Goal: Task Accomplishment & Management: Manage account settings

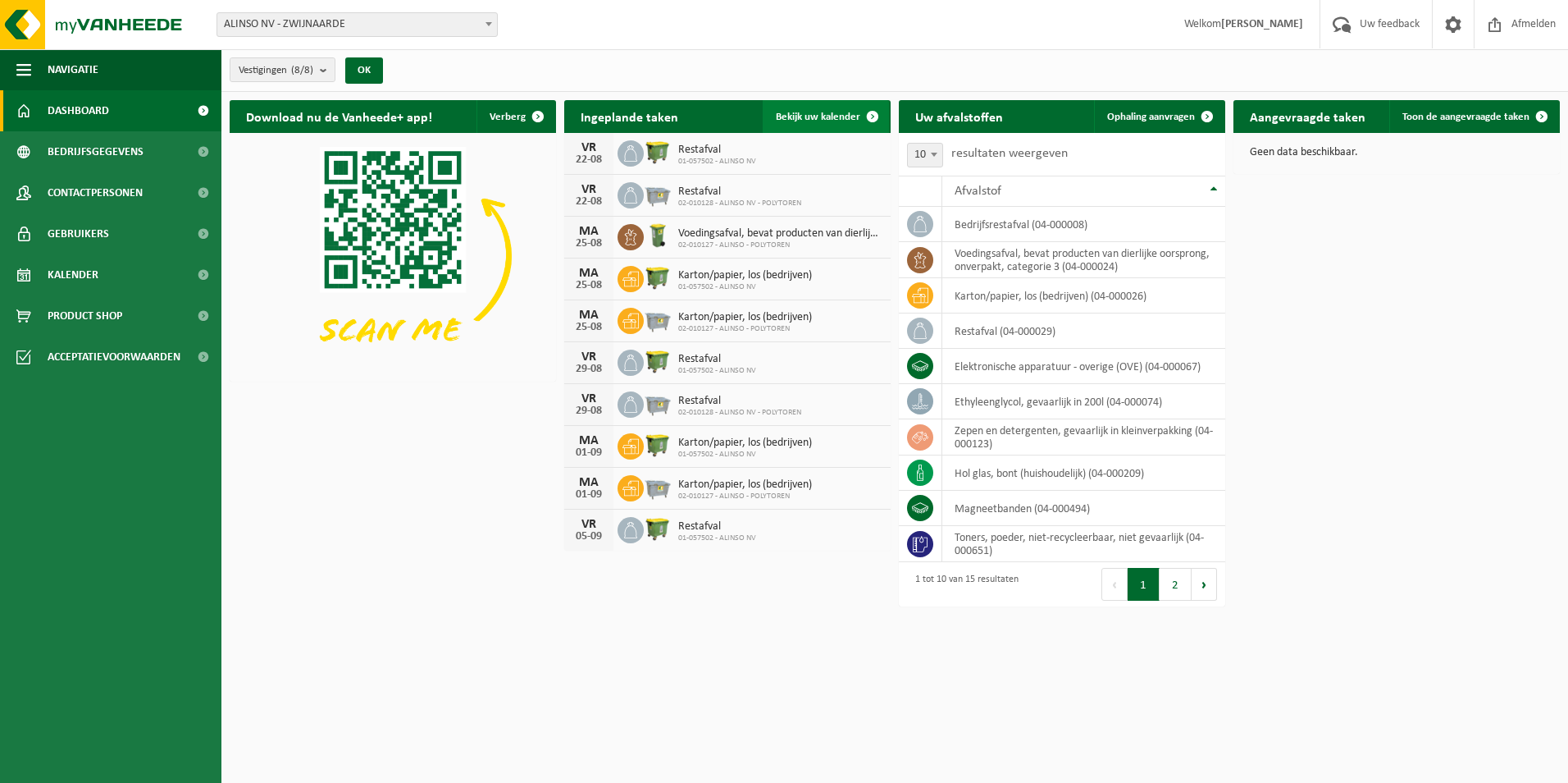
click at [840, 108] on link "Bekijk uw kalender" at bounding box center [825, 117] width 126 height 33
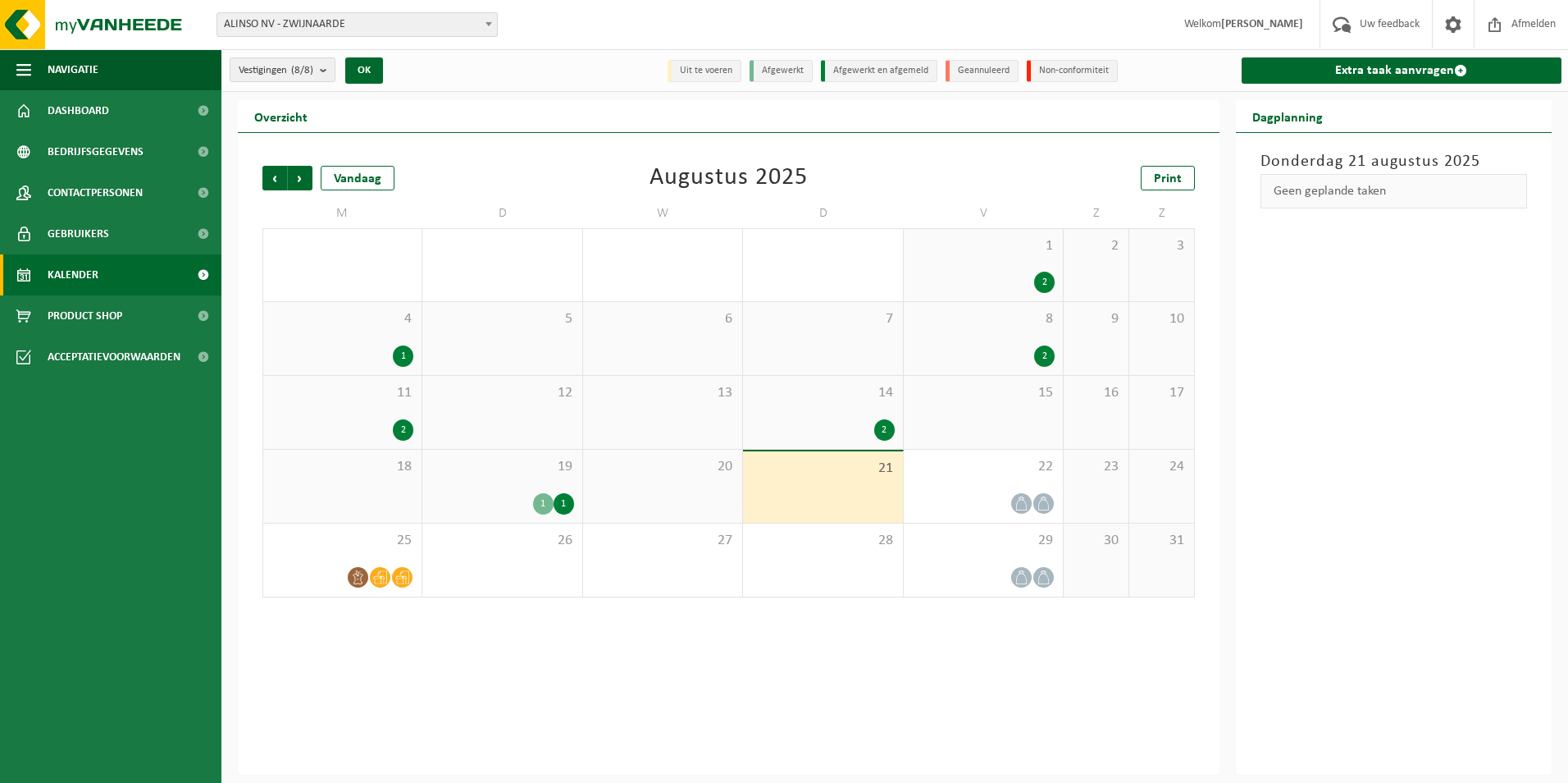
click at [1044, 275] on div "2" at bounding box center [1044, 282] width 21 height 22
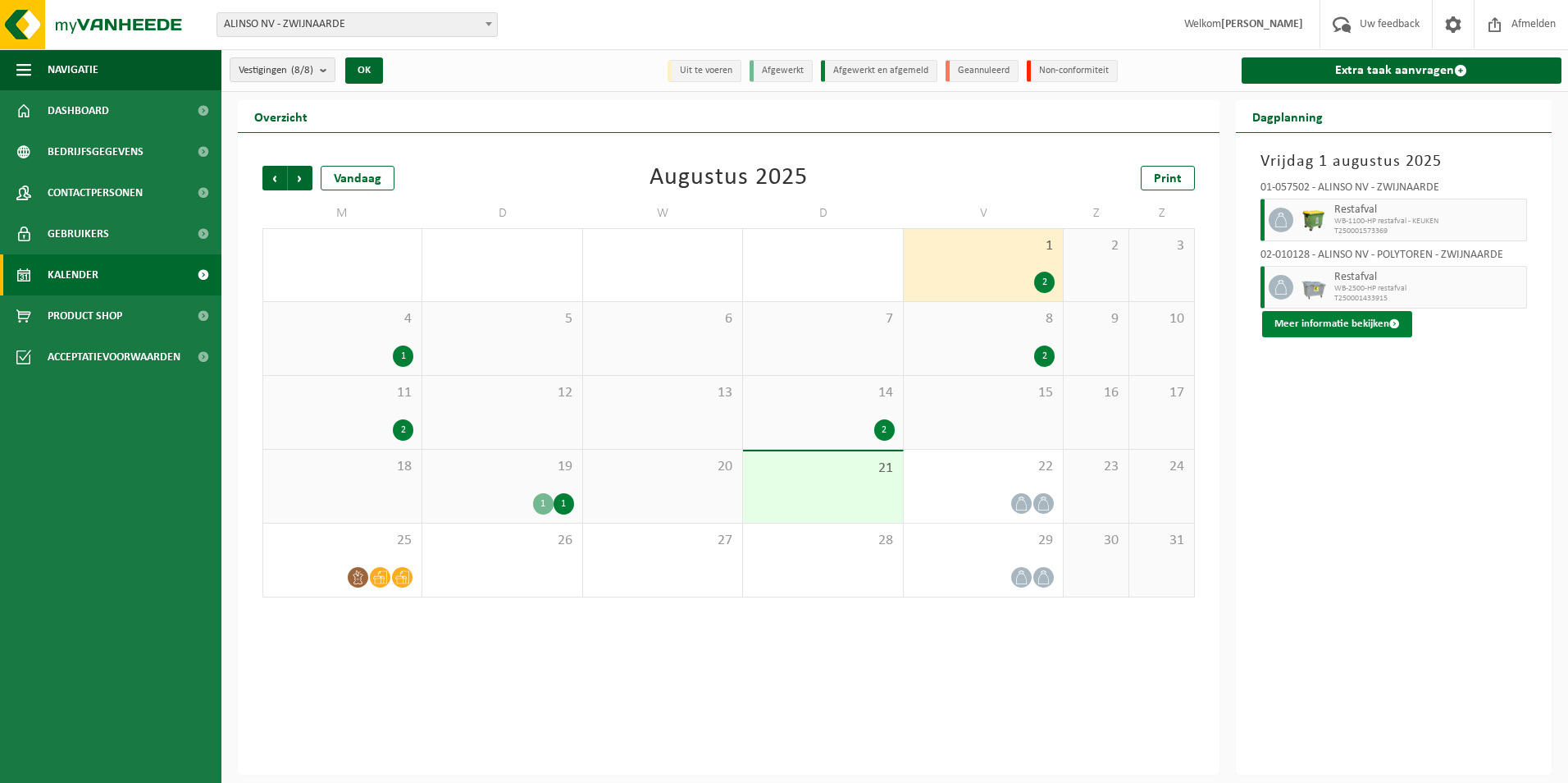
click at [1363, 320] on button "Meer informatie bekijken" at bounding box center [1337, 324] width 150 height 26
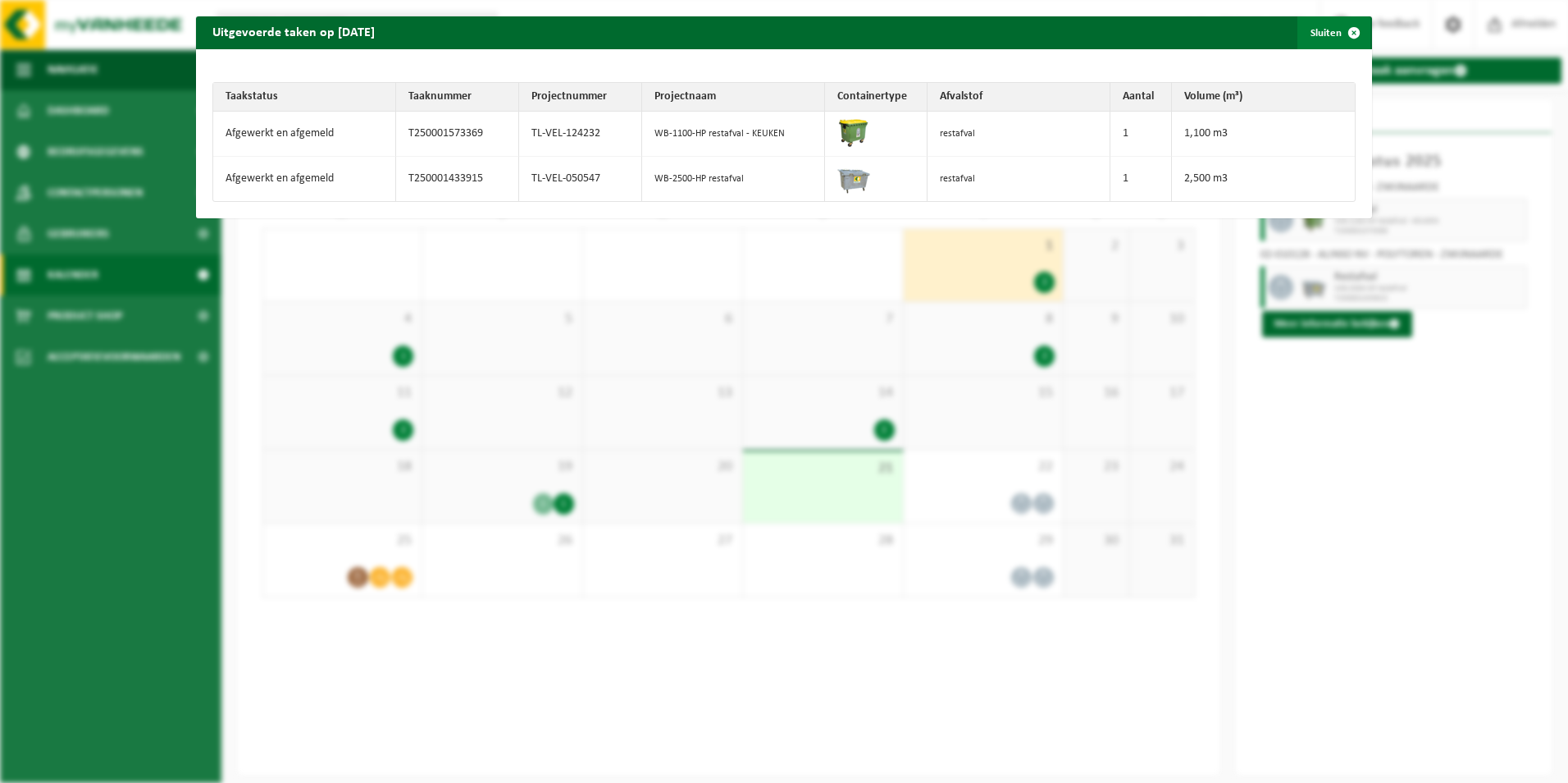
click at [1351, 30] on span "button" at bounding box center [1354, 33] width 33 height 33
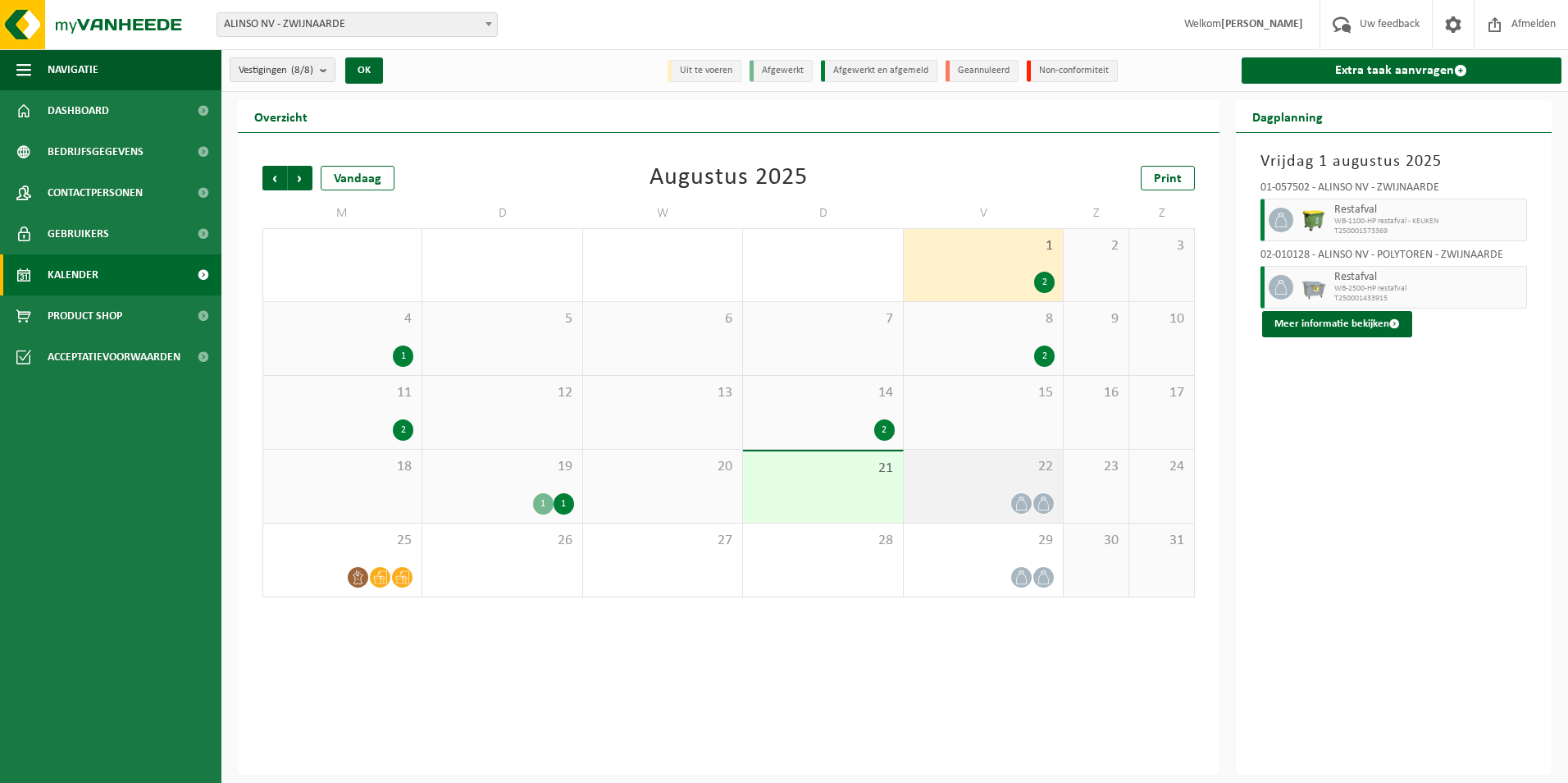
click at [1016, 491] on div "22" at bounding box center [983, 486] width 159 height 73
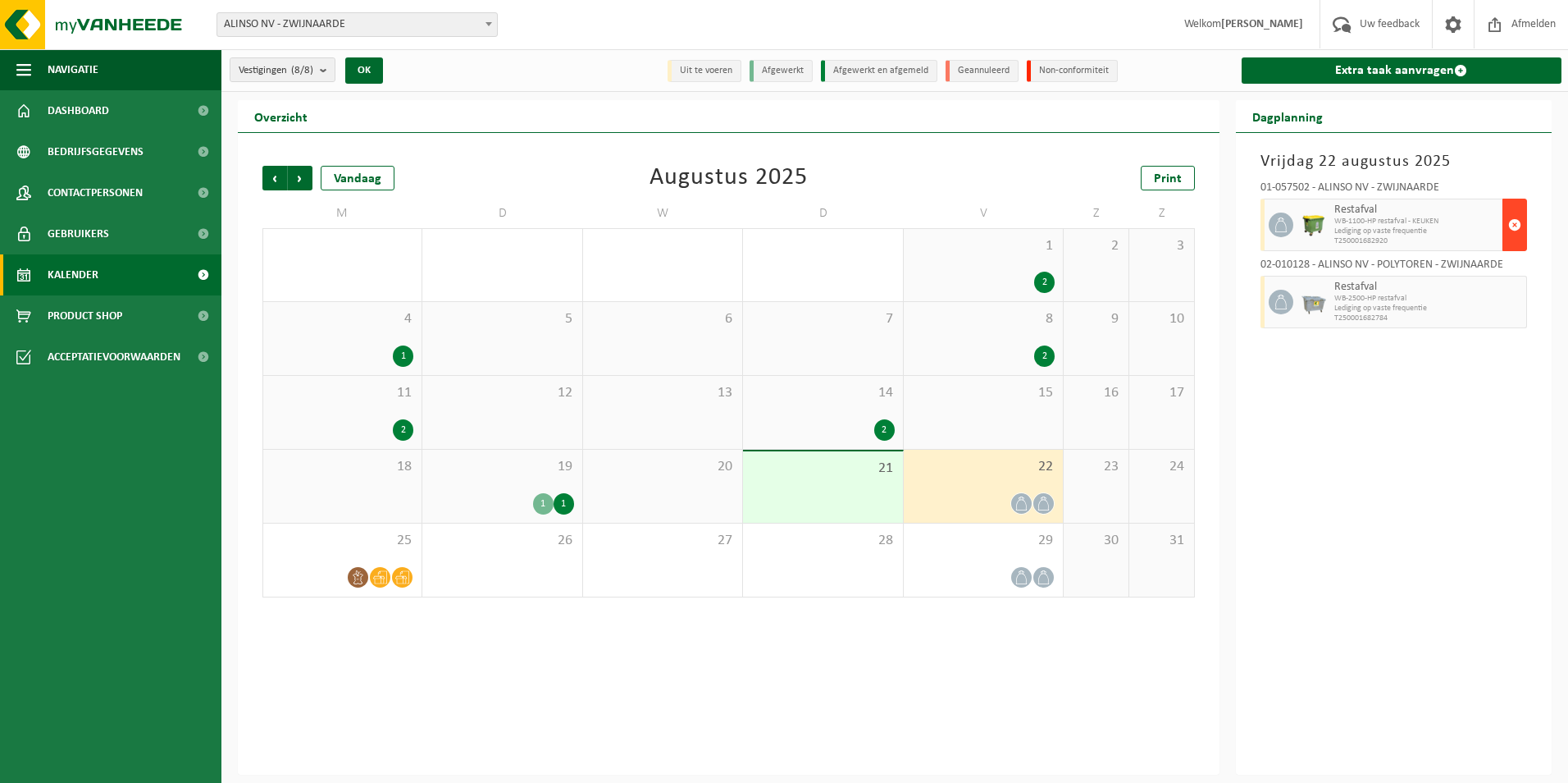
click at [1515, 218] on span "button" at bounding box center [1514, 225] width 13 height 33
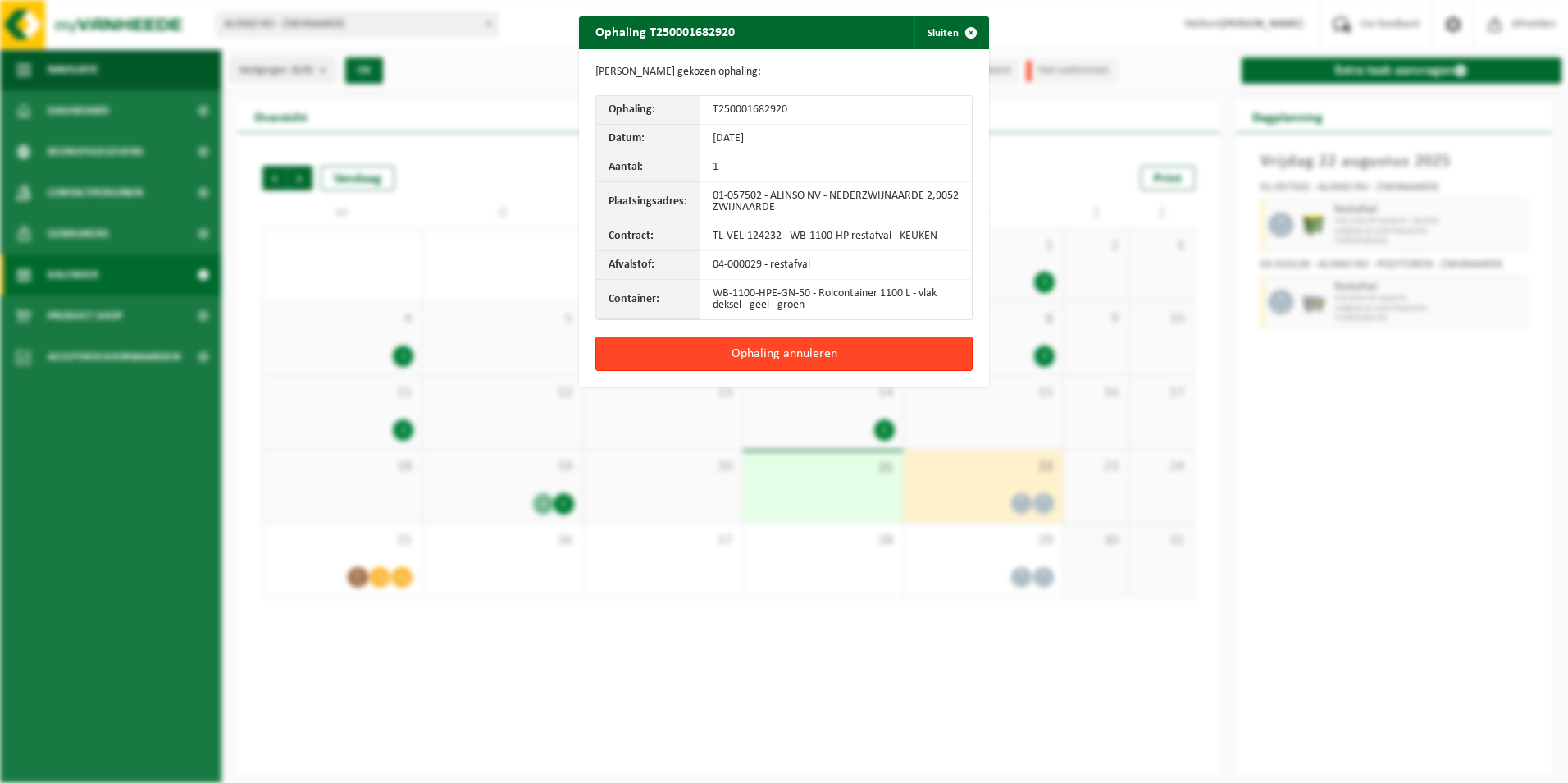
click at [826, 348] on button "Ophaling annuleren" at bounding box center [784, 354] width 377 height 35
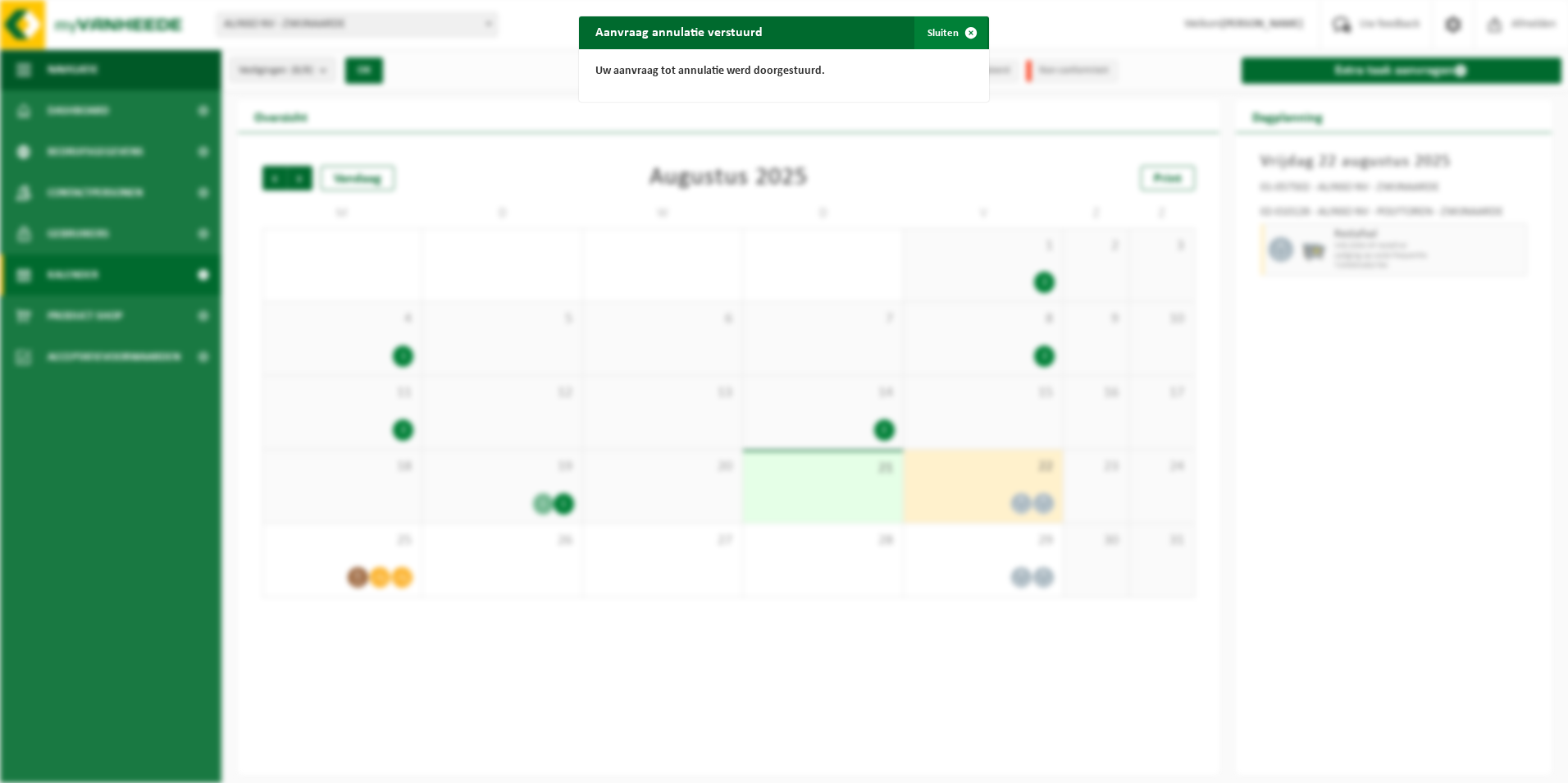
click at [955, 27] on span "button" at bounding box center [971, 33] width 33 height 33
